Goal: Task Accomplishment & Management: Manage account settings

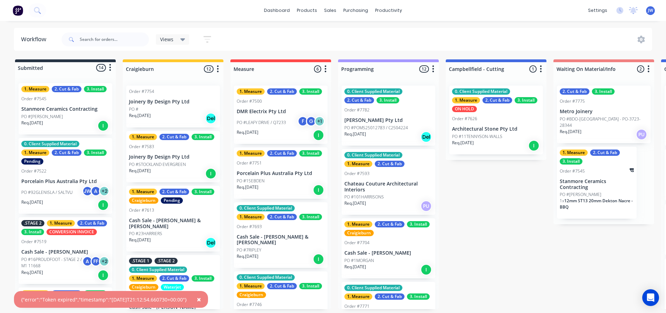
click at [201, 301] on span "×" at bounding box center [199, 300] width 4 height 10
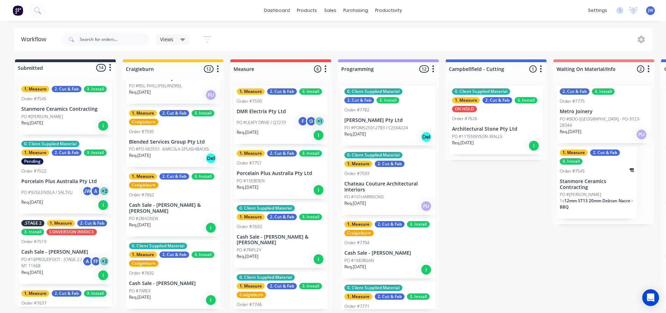
scroll to position [383, 0]
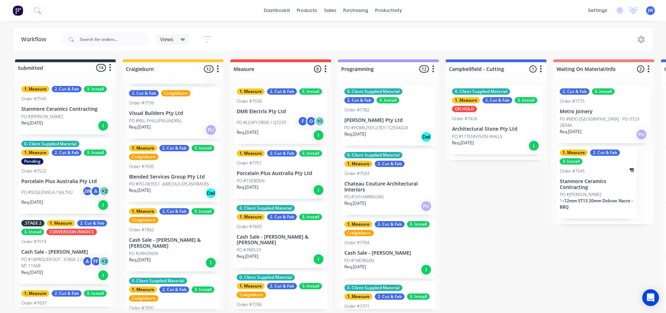
click at [174, 197] on div "Req. 23/09/25 Del" at bounding box center [173, 193] width 88 height 12
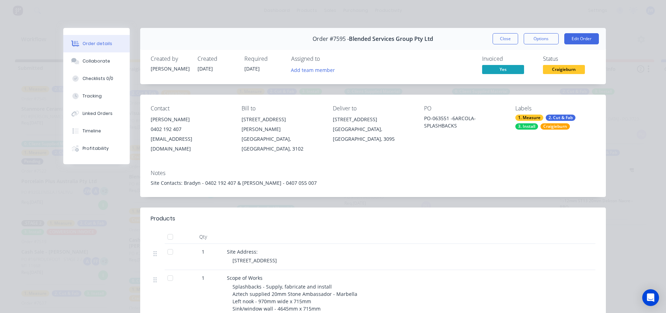
click at [569, 67] on span "Craigieburn" at bounding box center [564, 69] width 42 height 9
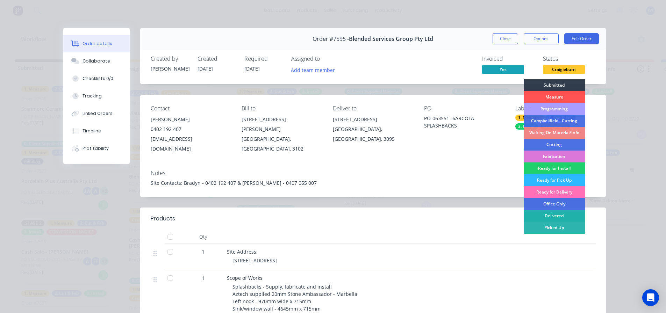
click at [558, 213] on div "Delivered" at bounding box center [554, 216] width 61 height 12
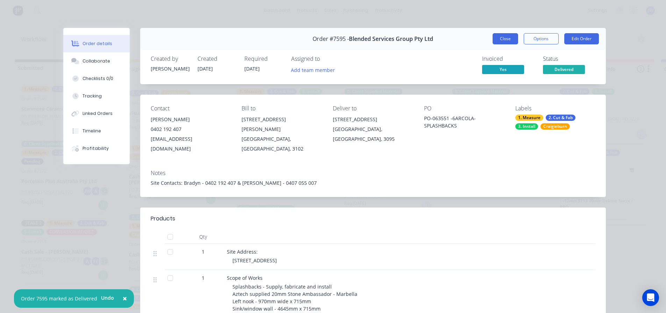
click at [508, 38] on button "Close" at bounding box center [506, 38] width 26 height 11
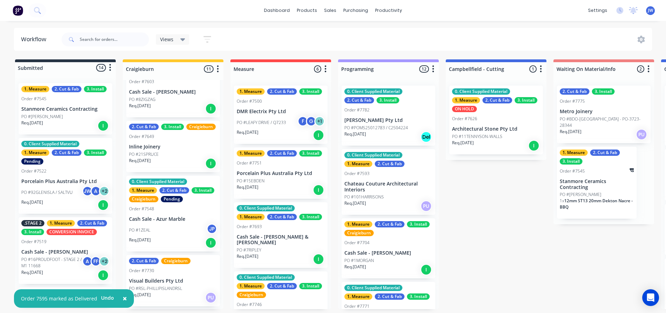
scroll to position [215, 0]
click at [180, 157] on div "PO #21SPRUCE" at bounding box center [173, 155] width 88 height 6
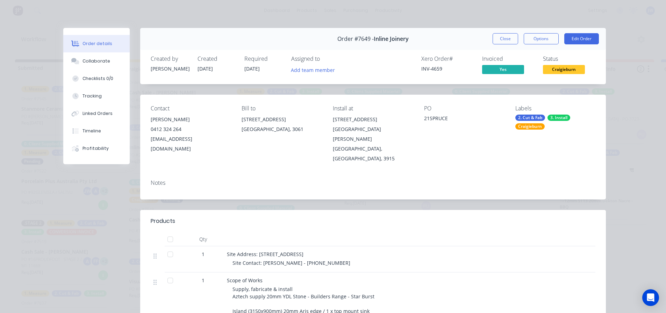
click at [498, 37] on button "Close" at bounding box center [506, 38] width 26 height 11
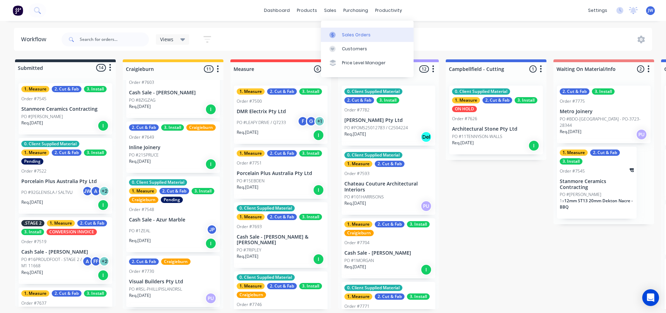
click at [334, 29] on link "Sales Orders" at bounding box center [367, 35] width 93 height 14
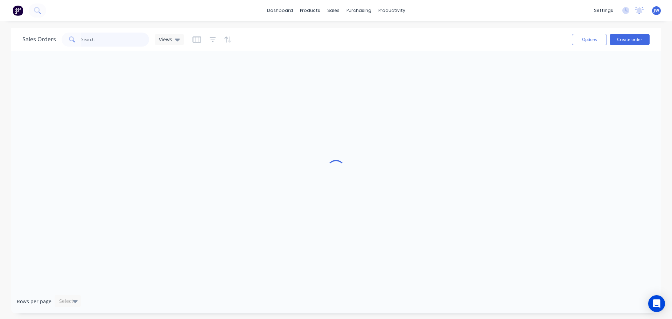
click at [110, 38] on input "text" at bounding box center [115, 40] width 68 height 14
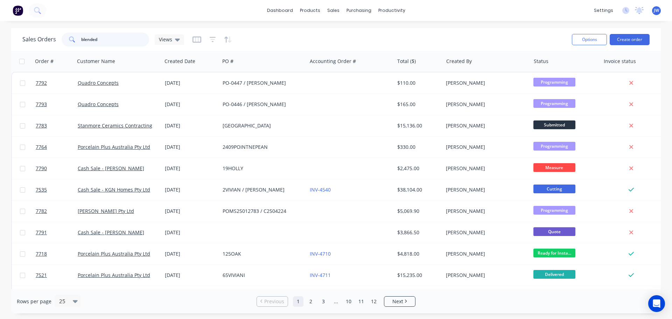
type input "blended"
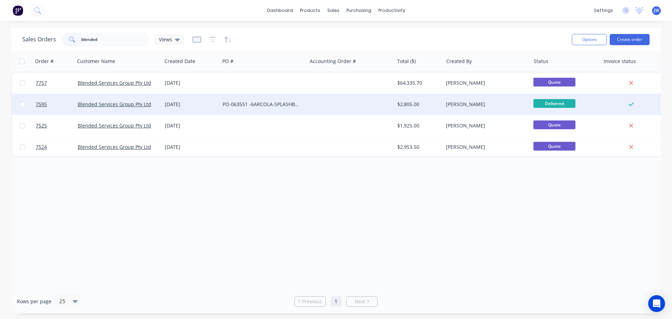
click at [228, 102] on div "PO-063551 -6ARCOLA-SPLASHBACKS" at bounding box center [261, 104] width 78 height 7
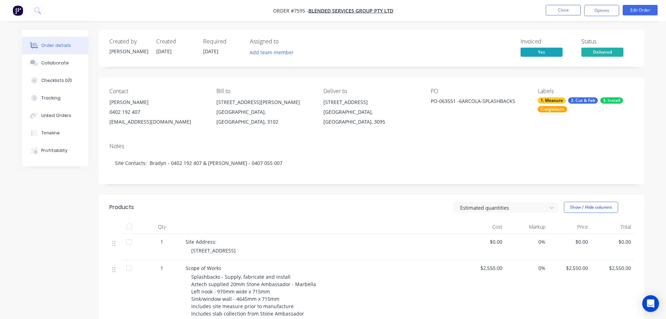
click at [505, 43] on div "Invoiced Yes Status Delivered" at bounding box center [477, 48] width 314 height 20
click at [487, 48] on div "Invoiced Yes Status Delivered" at bounding box center [477, 48] width 314 height 20
click at [492, 60] on div "Created by Warrick Created 04/09/25 Required 23/09/25 Assigned to Add team memb…" at bounding box center [372, 48] width 546 height 37
click at [567, 13] on button "Close" at bounding box center [563, 10] width 35 height 10
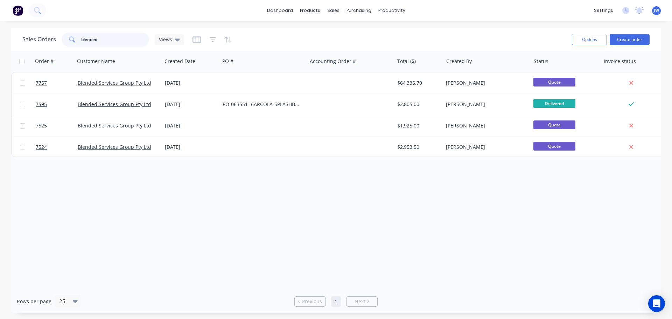
drag, startPoint x: 101, startPoint y: 42, endPoint x: 51, endPoint y: 41, distance: 50.0
click at [50, 41] on div "Sales Orders blended Views" at bounding box center [103, 40] width 162 height 14
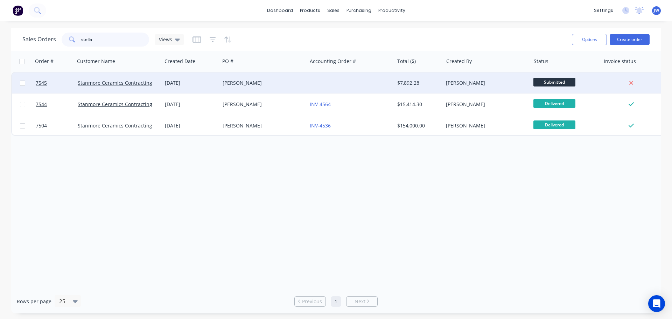
type input "stella"
click at [287, 88] on div "STELLA MARIS" at bounding box center [263, 82] width 87 height 21
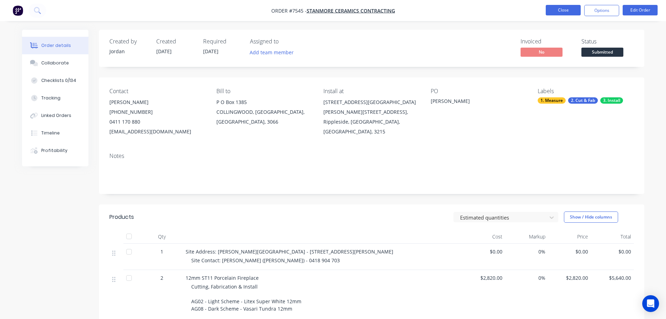
click at [569, 7] on button "Close" at bounding box center [563, 10] width 35 height 10
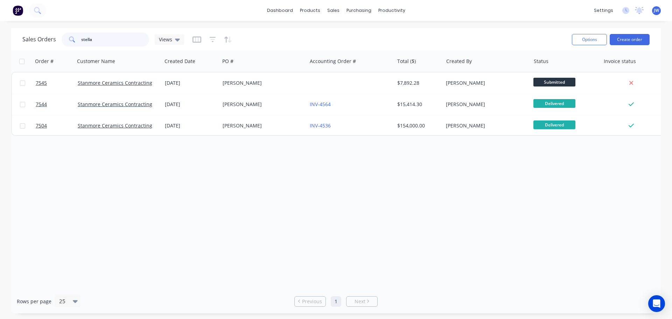
drag, startPoint x: 122, startPoint y: 39, endPoint x: 9, endPoint y: 40, distance: 113.0
click at [21, 40] on div "Sales Orders stella Views Options Create order" at bounding box center [335, 39] width 649 height 23
type input "ihs"
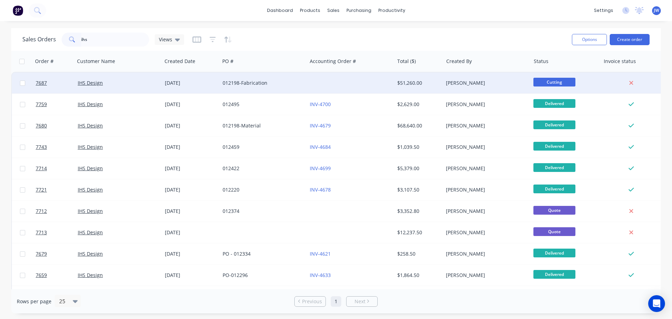
click at [266, 85] on div "012198-Fabrication" at bounding box center [261, 82] width 78 height 7
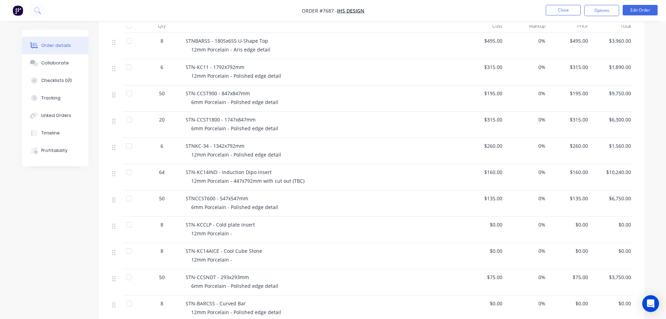
scroll to position [105, 0]
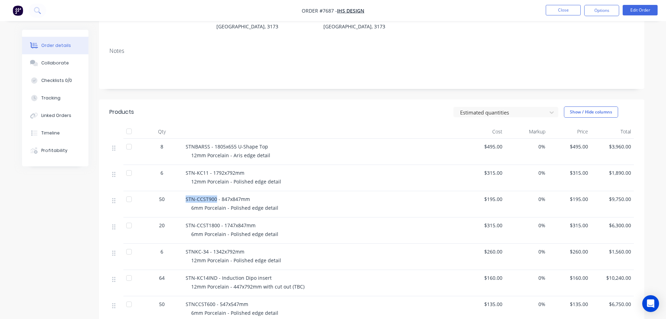
drag, startPoint x: 216, startPoint y: 190, endPoint x: 185, endPoint y: 189, distance: 31.5
click at [185, 191] on div "STN-CCST900 - 847x847mm 6mm Porcelain - Polished edge detail" at bounding box center [323, 204] width 280 height 26
copy span "STN-CCST900"
drag, startPoint x: 219, startPoint y: 214, endPoint x: 187, endPoint y: 214, distance: 31.5
click at [187, 222] on span "STN-CCST1800 - 1747x847mm" at bounding box center [221, 225] width 70 height 7
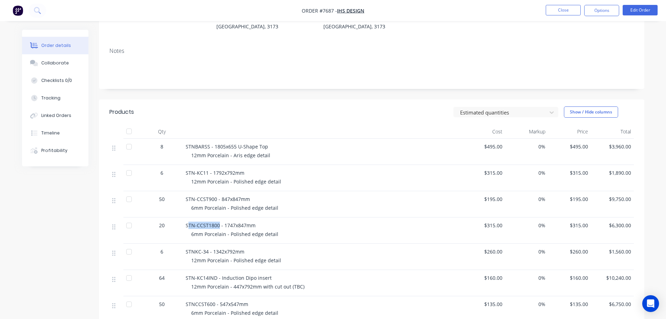
click at [205, 222] on span "STN-CCST1800 - 1747x847mm" at bounding box center [221, 225] width 70 height 7
drag, startPoint x: 219, startPoint y: 215, endPoint x: 184, endPoint y: 213, distance: 34.7
click at [177, 217] on div "20 STN-CCST1800 - 1747x847mm 6mm Porcelain - Polished edge detail $315.00 0% $3…" at bounding box center [371, 230] width 525 height 26
copy div "STN-CCST1800"
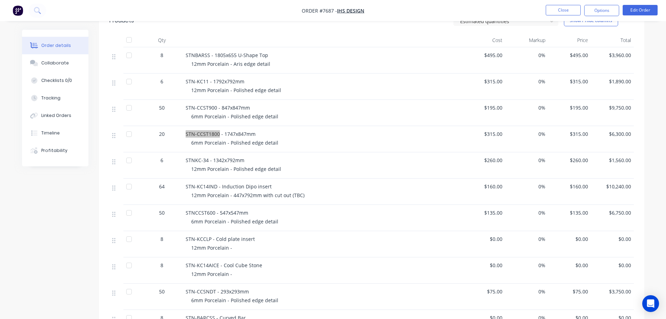
scroll to position [210, 0]
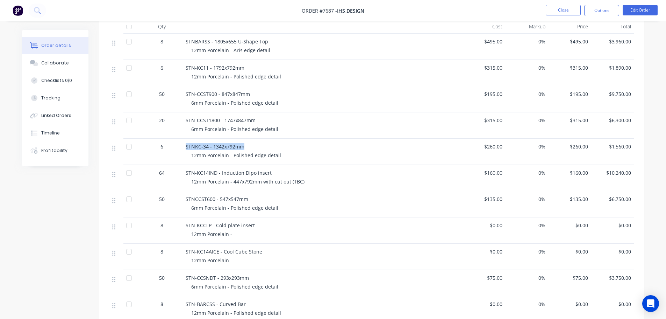
drag, startPoint x: 246, startPoint y: 135, endPoint x: 185, endPoint y: 137, distance: 60.9
click at [186, 143] on div "STNKC-34 - 1342x792mm" at bounding box center [323, 146] width 274 height 7
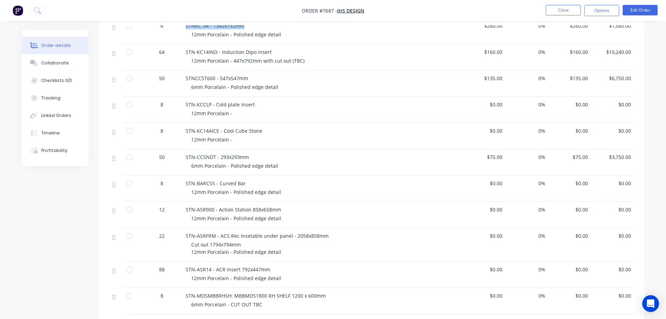
scroll to position [315, 0]
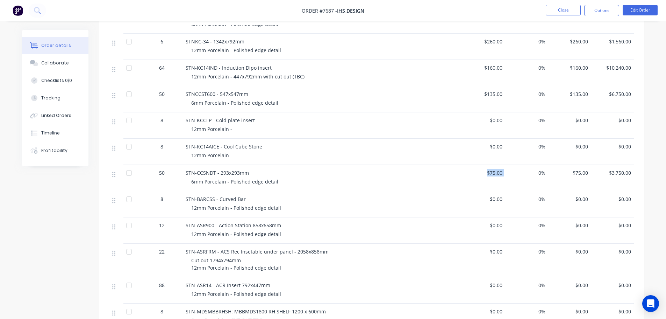
drag, startPoint x: 518, startPoint y: 167, endPoint x: 479, endPoint y: 166, distance: 38.8
click at [479, 166] on div "50 STN-CCSNDT - 293x293mm 6mm Porcelain - Polished edge detail $75.00 0% $75.00…" at bounding box center [371, 178] width 525 height 26
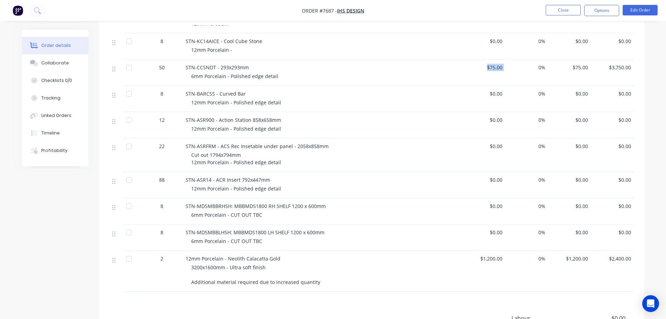
scroll to position [350, 0]
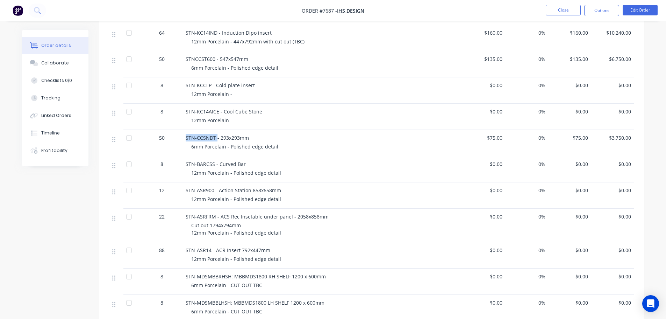
drag, startPoint x: 216, startPoint y: 128, endPoint x: 185, endPoint y: 126, distance: 31.2
click at [185, 130] on div "STN-CCSNDT - 293x293mm 6mm Porcelain - Polished edge detail" at bounding box center [323, 143] width 280 height 26
copy span "STN-CCSNDT"
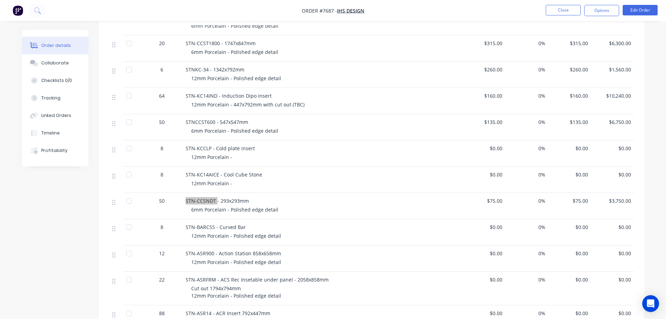
scroll to position [280, 0]
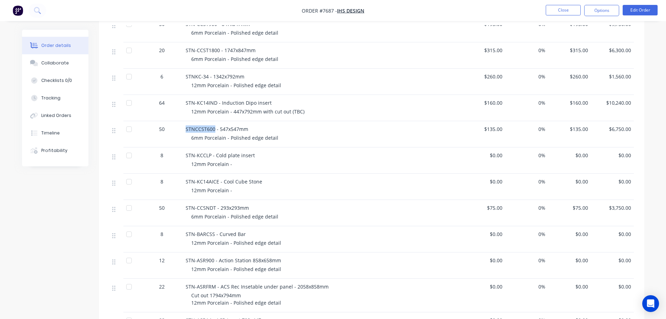
drag, startPoint x: 215, startPoint y: 117, endPoint x: 200, endPoint y: 120, distance: 15.1
click at [176, 121] on div "50 STNCCST600 - 547x547mm 6mm Porcelain - Polished edge detail $135.00 0% $135.…" at bounding box center [371, 134] width 525 height 26
copy div "STNCCST600"
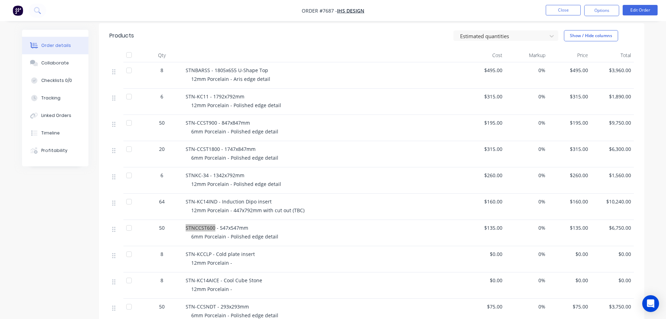
scroll to position [175, 0]
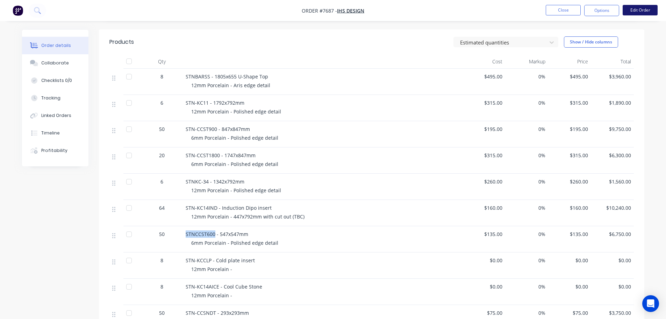
click at [637, 7] on button "Edit Order" at bounding box center [640, 10] width 35 height 10
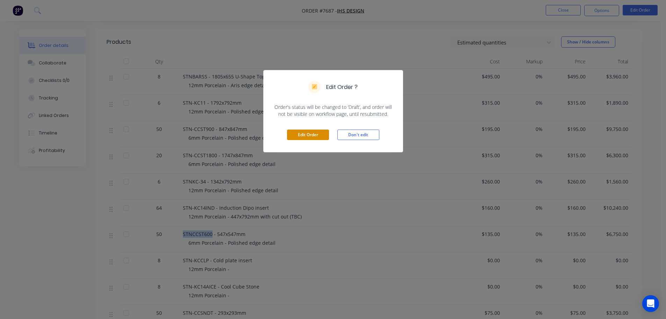
click at [309, 130] on button "Edit Order" at bounding box center [308, 134] width 42 height 10
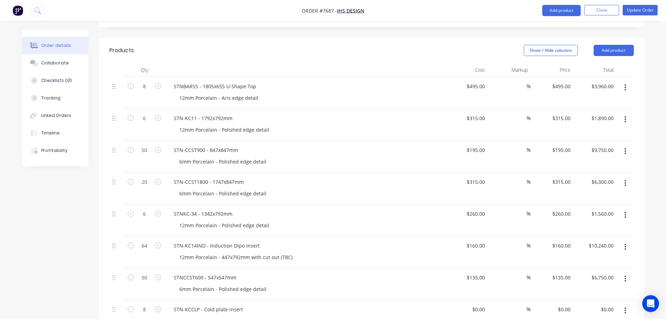
scroll to position [140, 0]
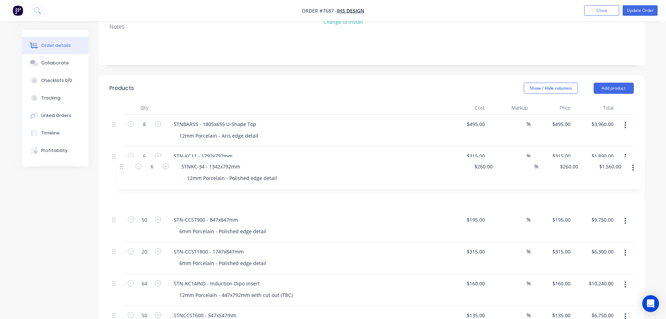
drag, startPoint x: 114, startPoint y: 231, endPoint x: 125, endPoint y: 161, distance: 70.7
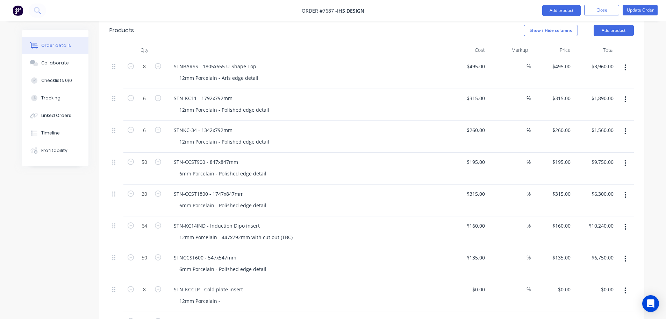
scroll to position [245, 0]
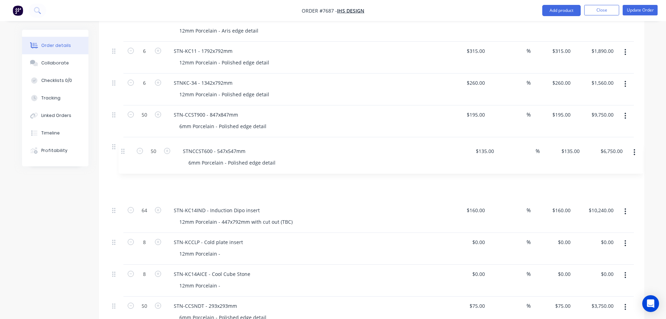
drag, startPoint x: 115, startPoint y: 191, endPoint x: 126, endPoint y: 150, distance: 42.0
click at [126, 150] on div "8 STNBARSS - 1805x655 U-Shape Top 12mm Porcelain - Aris edge detail $495.00 $49…" at bounding box center [371, 291] width 525 height 563
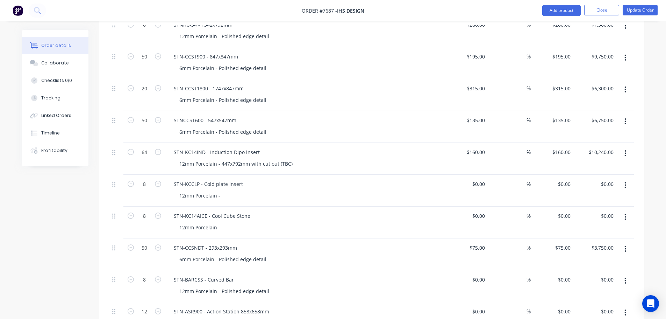
scroll to position [315, 0]
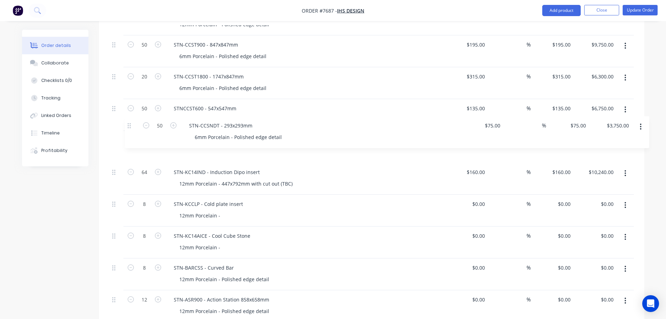
drag, startPoint x: 114, startPoint y: 217, endPoint x: 132, endPoint y: 123, distance: 95.4
click at [132, 123] on div "8 STNBARSS - 1805x655 U-Shape Top 12mm Porcelain - Aris edge detail $495.00 $49…" at bounding box center [371, 221] width 525 height 563
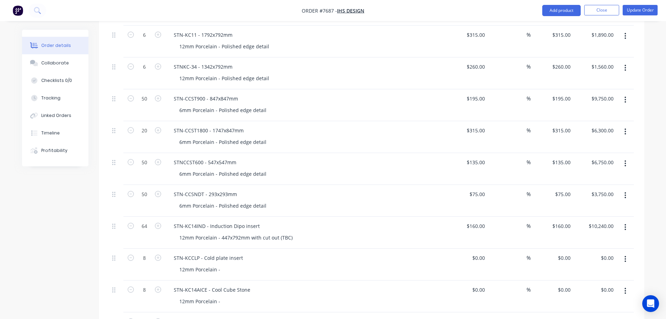
scroll to position [210, 0]
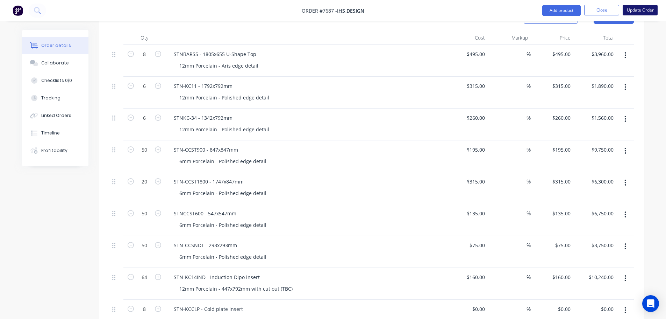
click at [635, 12] on button "Update Order" at bounding box center [640, 10] width 35 height 10
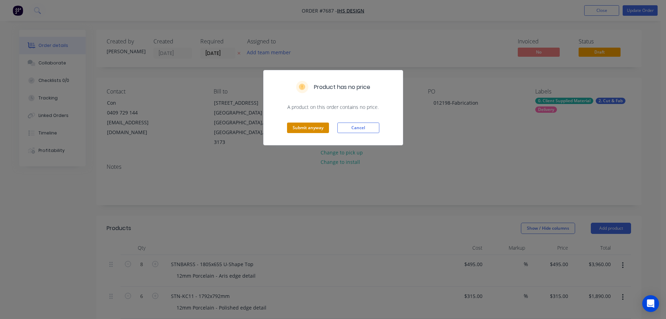
click at [305, 129] on button "Submit anyway" at bounding box center [308, 127] width 42 height 10
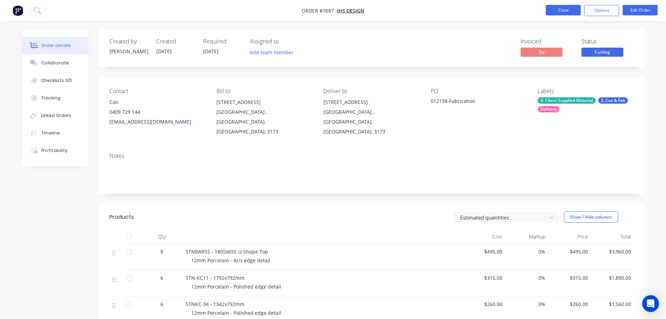
click at [556, 8] on button "Close" at bounding box center [563, 10] width 35 height 10
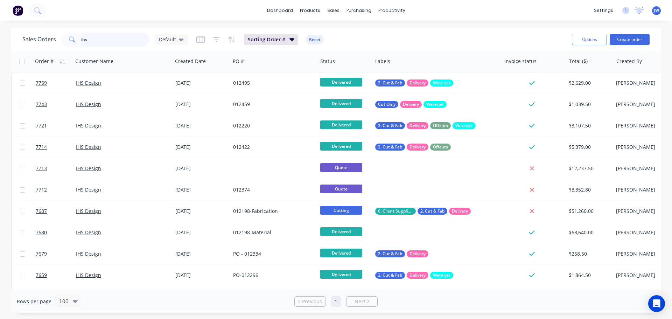
drag, startPoint x: 96, startPoint y: 37, endPoint x: 13, endPoint y: 39, distance: 83.3
click at [60, 40] on div "Sales Orders ihs Default" at bounding box center [104, 40] width 165 height 14
click at [125, 42] on input "ihs" at bounding box center [115, 40] width 68 height 14
drag, startPoint x: 89, startPoint y: 37, endPoint x: 31, endPoint y: 32, distance: 57.9
click at [36, 34] on div "Sales Orders ihs Default" at bounding box center [104, 40] width 165 height 14
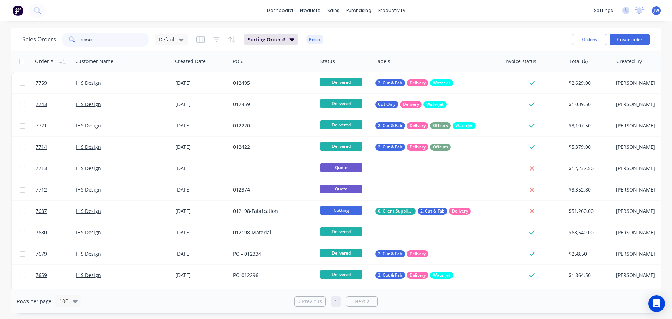
type input "spruce"
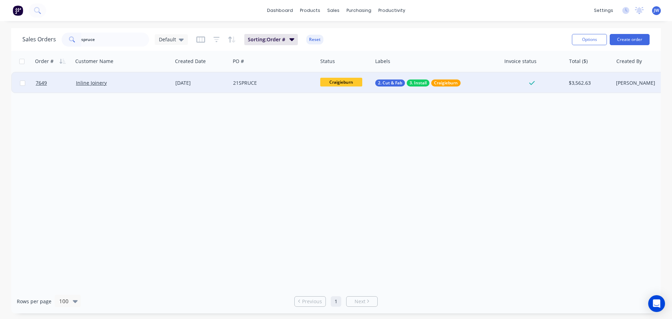
click at [279, 85] on div "21SPRUCE" at bounding box center [272, 82] width 78 height 7
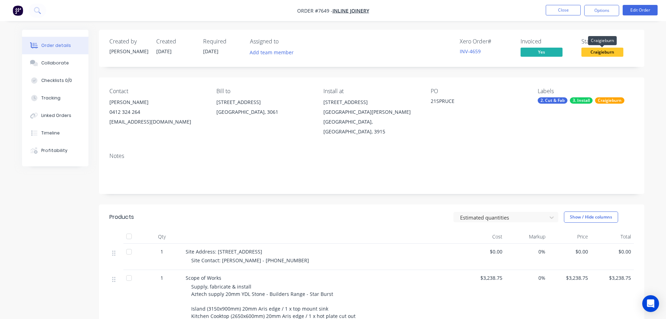
click at [608, 51] on span "Craigieburn" at bounding box center [603, 52] width 42 height 9
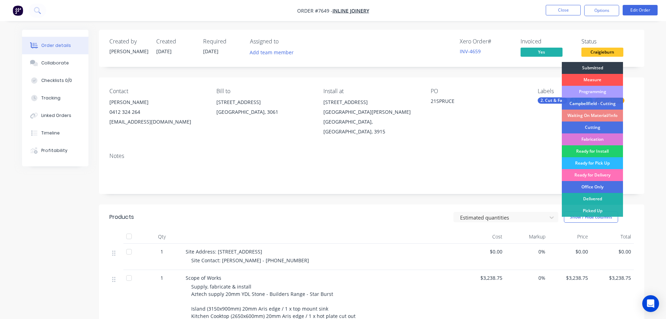
click at [605, 198] on div "Delivered" at bounding box center [592, 199] width 61 height 12
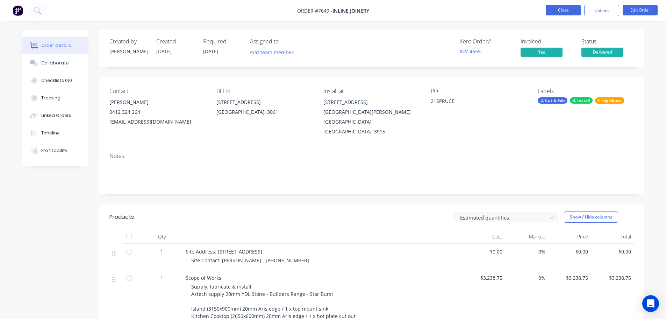
click at [567, 9] on button "Close" at bounding box center [563, 10] width 35 height 10
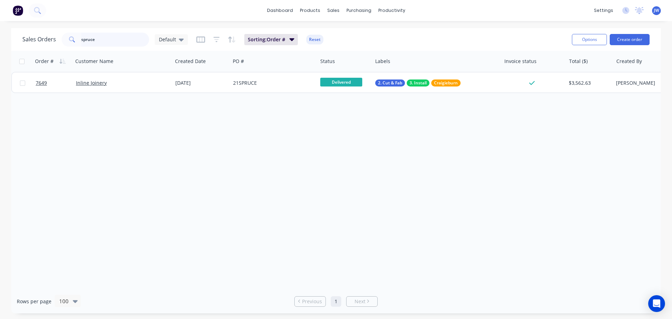
click at [26, 43] on div "Sales Orders spruce Default" at bounding box center [104, 40] width 165 height 14
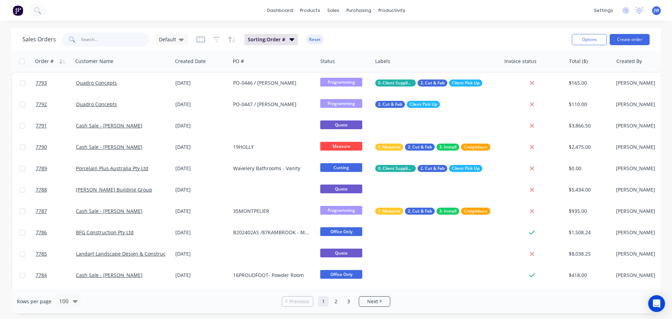
click at [112, 38] on input "text" at bounding box center [115, 40] width 68 height 14
type input "stella"
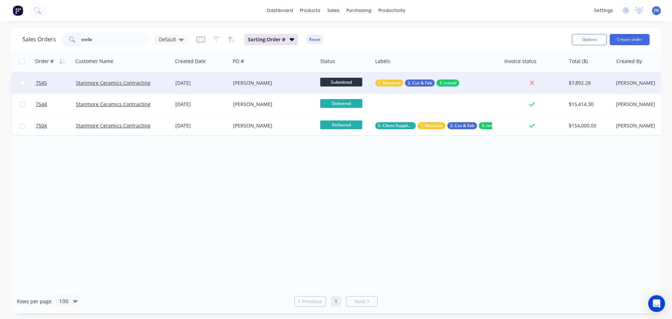
click at [263, 80] on div "STELLA MARIS" at bounding box center [272, 82] width 78 height 7
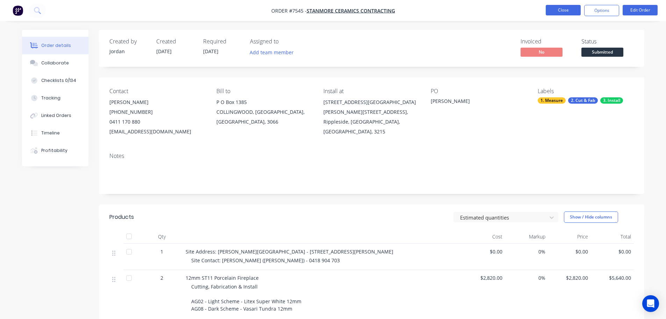
click at [565, 8] on button "Close" at bounding box center [563, 10] width 35 height 10
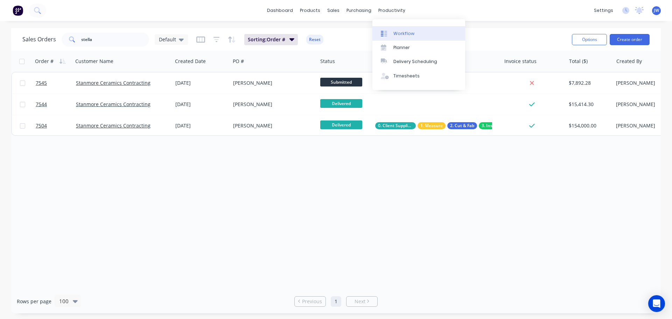
click at [398, 28] on link "Workflow" at bounding box center [418, 33] width 93 height 14
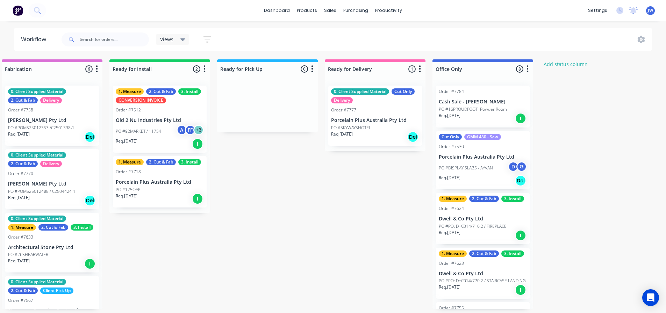
scroll to position [0, 737]
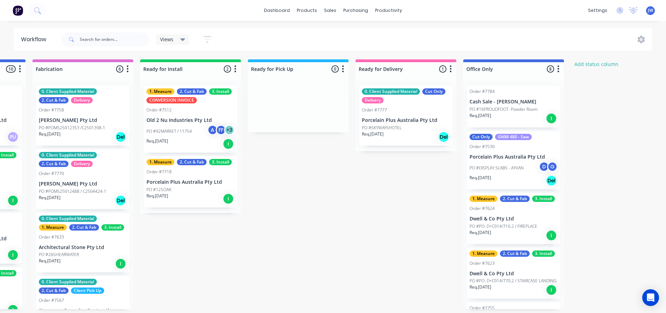
click at [523, 120] on div "Req. 29/09/25 I" at bounding box center [514, 119] width 88 height 12
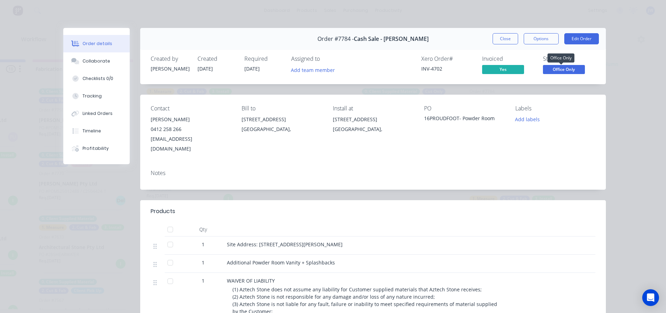
click at [565, 69] on span "Office Only" at bounding box center [564, 69] width 42 height 9
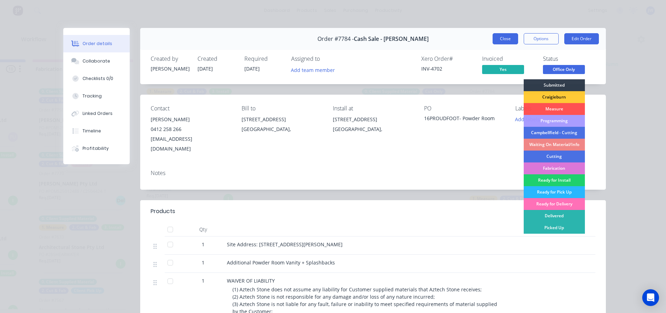
click at [507, 36] on button "Close" at bounding box center [506, 38] width 26 height 11
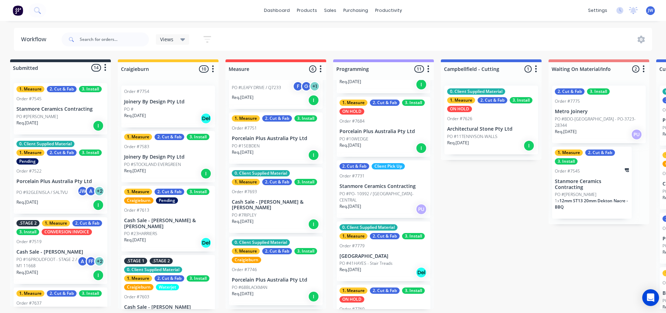
scroll to position [280, 0]
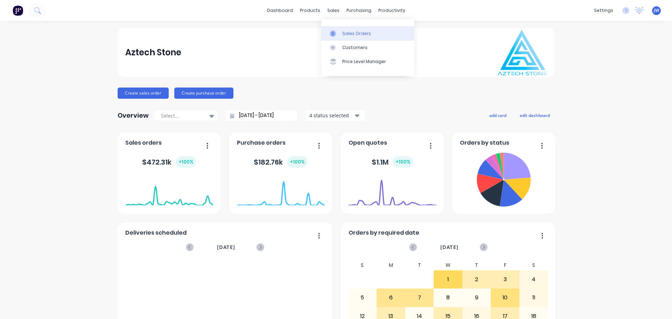
click at [333, 33] on icon at bounding box center [333, 33] width 2 height 4
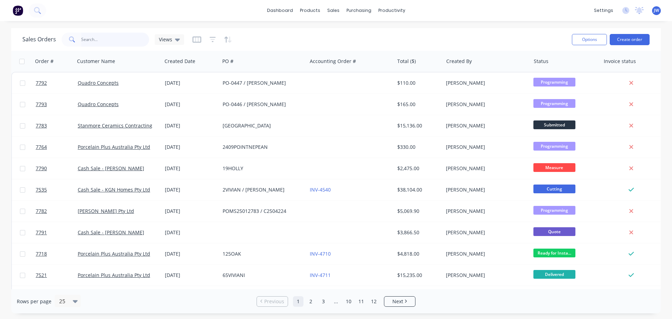
click at [92, 41] on input "text" at bounding box center [115, 40] width 68 height 14
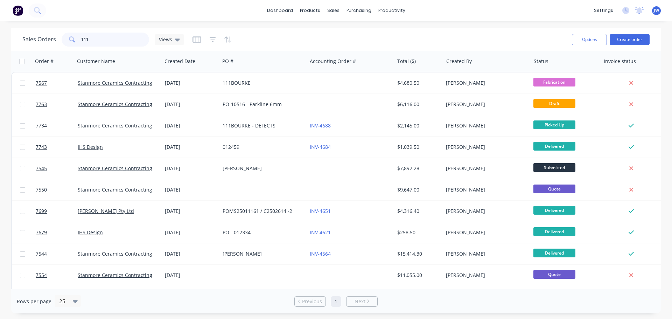
type input "111"
click at [653, 10] on div "JW Aztech Stone Jordan Willis Administrator Profile Sign out" at bounding box center [656, 10] width 9 height 9
click at [654, 12] on span "JW" at bounding box center [655, 10] width 5 height 6
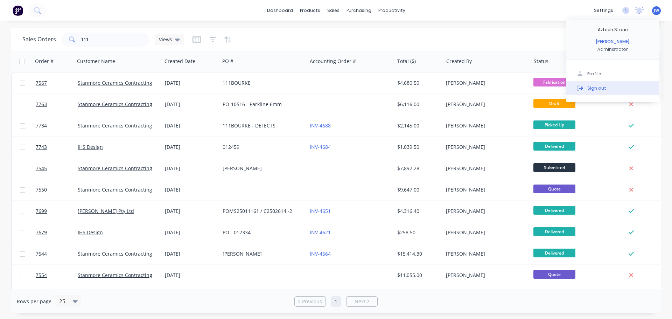
click at [604, 86] on button "Sign out" at bounding box center [612, 88] width 93 height 14
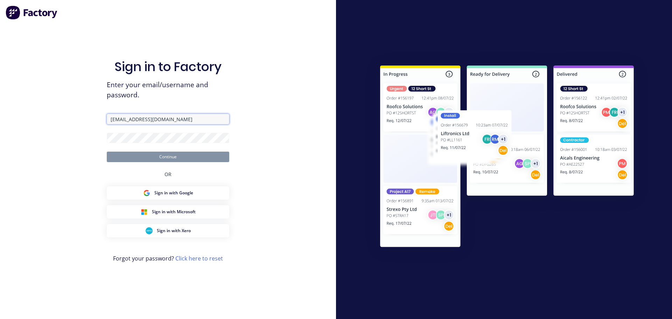
click at [194, 119] on input "[EMAIL_ADDRESS][DOMAIN_NAME]" at bounding box center [168, 119] width 122 height 10
type input "[EMAIL_ADDRESS][DOMAIN_NAME]"
click at [141, 149] on form "[EMAIL_ADDRESS][DOMAIN_NAME] Continue" at bounding box center [168, 138] width 122 height 48
click at [144, 155] on button "Continue" at bounding box center [168, 156] width 122 height 10
